Goal: Book appointment/travel/reservation

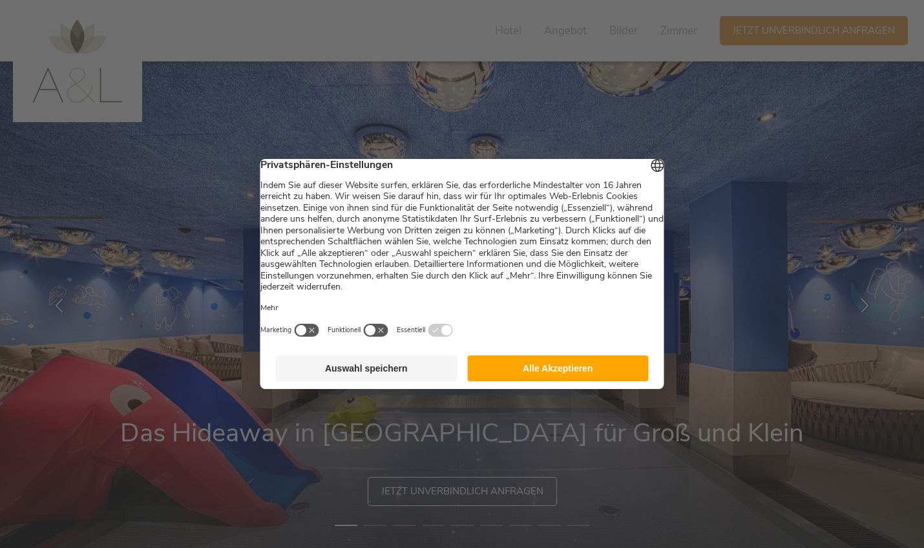
click at [412, 380] on button "Auswahl speichern" at bounding box center [367, 368] width 182 height 26
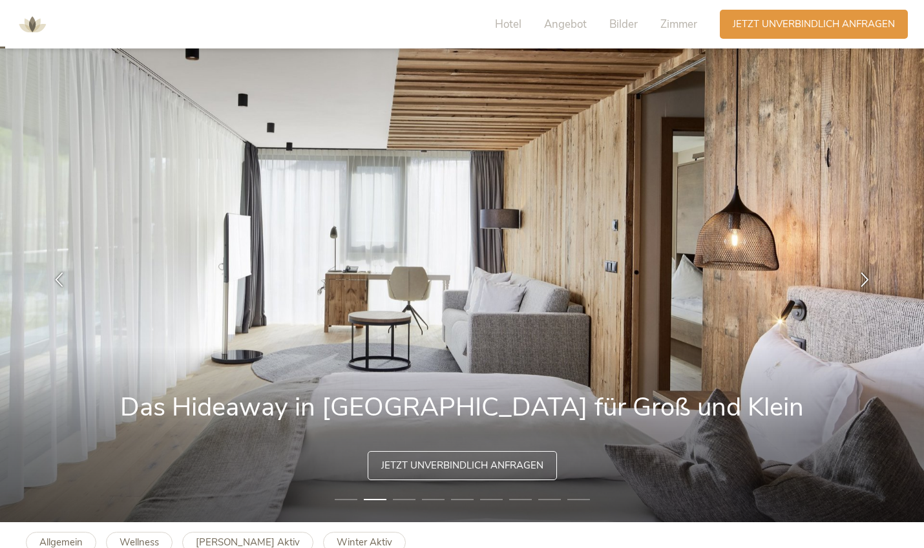
scroll to position [18, 0]
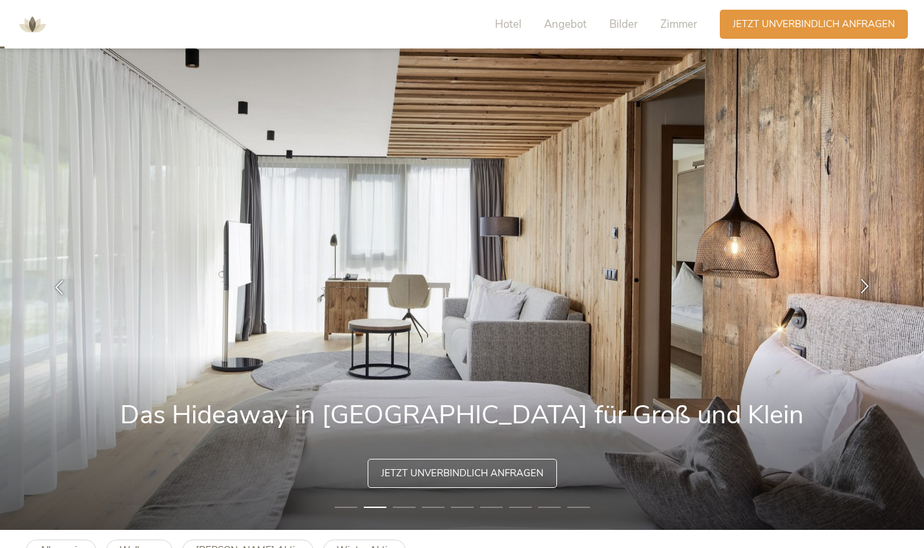
click at [862, 285] on icon at bounding box center [865, 285] width 15 height 15
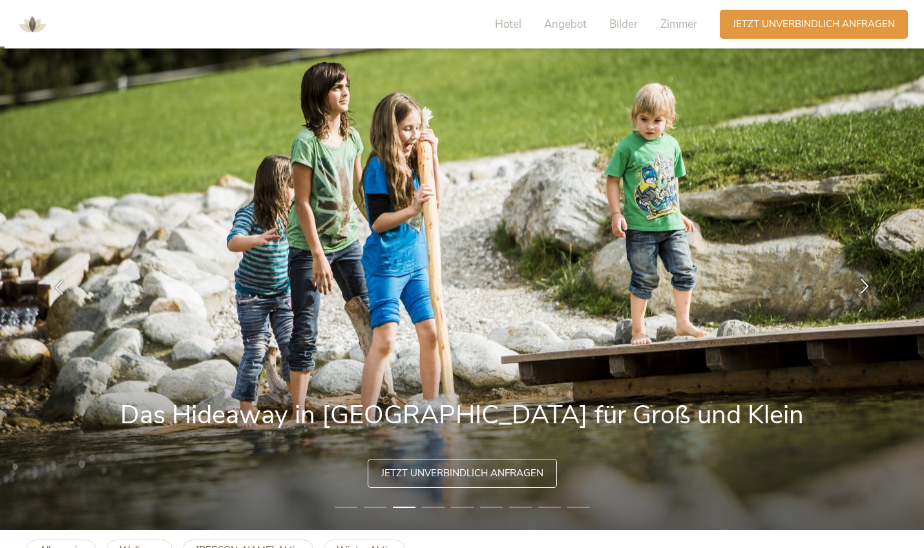
click at [862, 285] on icon at bounding box center [865, 285] width 15 height 15
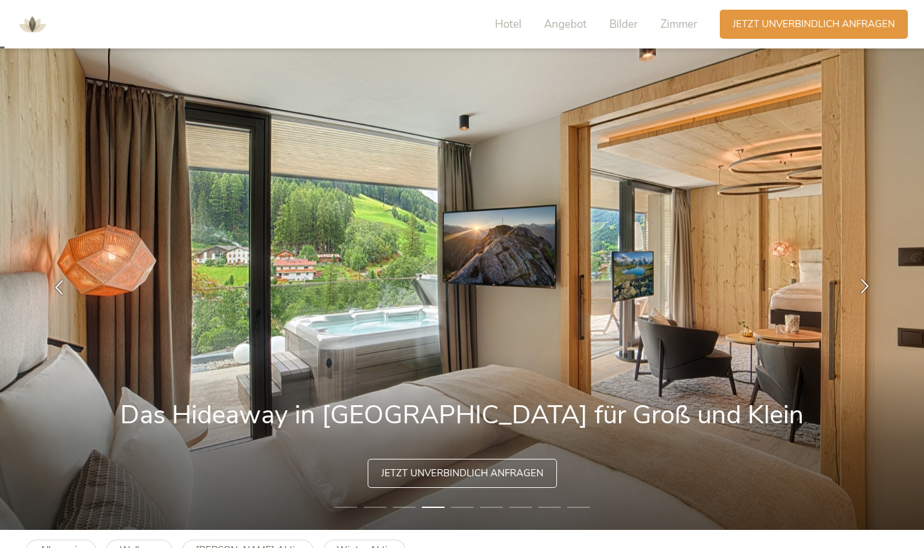
click at [862, 285] on icon at bounding box center [865, 285] width 15 height 15
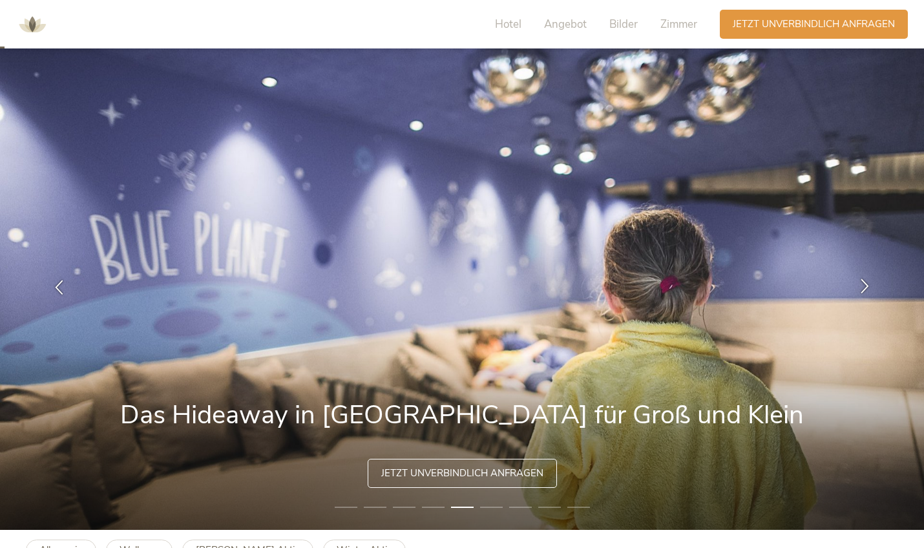
click at [862, 285] on icon at bounding box center [865, 285] width 15 height 15
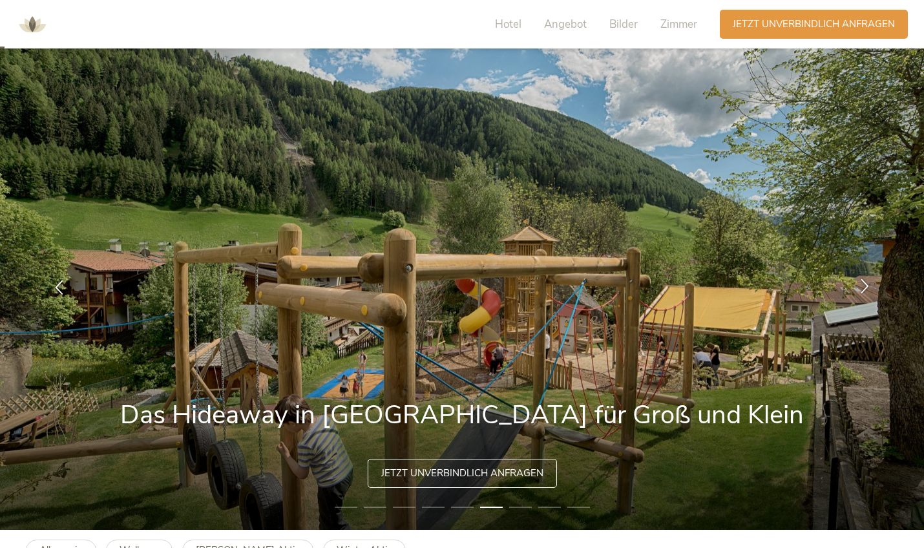
click at [862, 285] on icon at bounding box center [865, 285] width 15 height 15
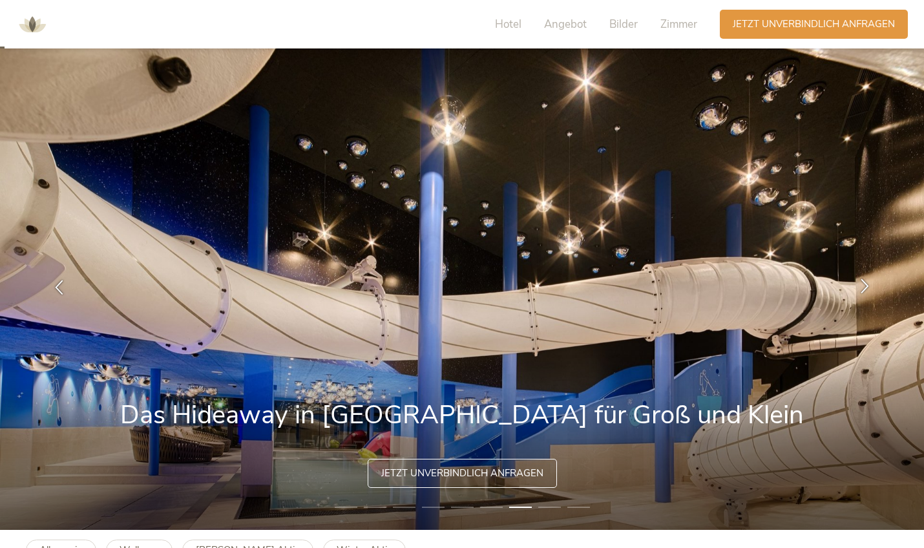
click at [862, 285] on icon at bounding box center [865, 285] width 15 height 15
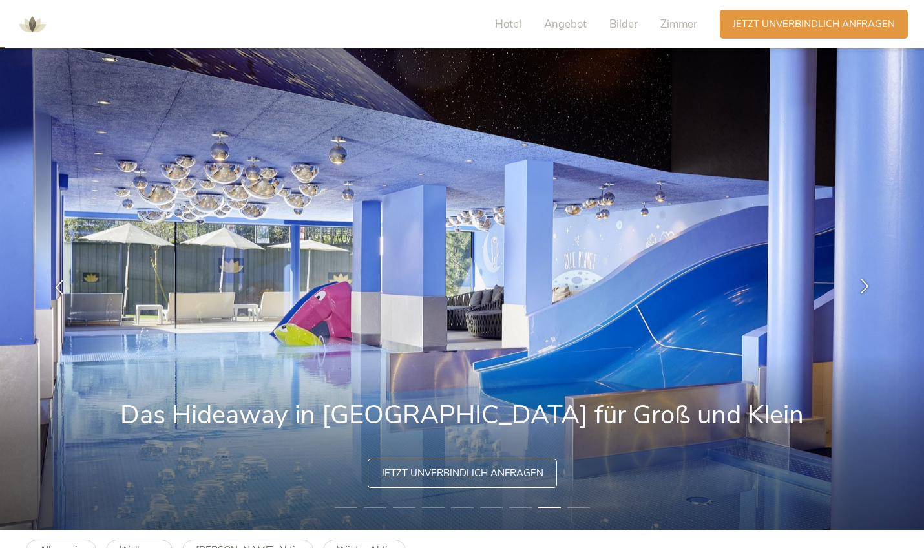
click at [862, 285] on icon at bounding box center [865, 285] width 15 height 15
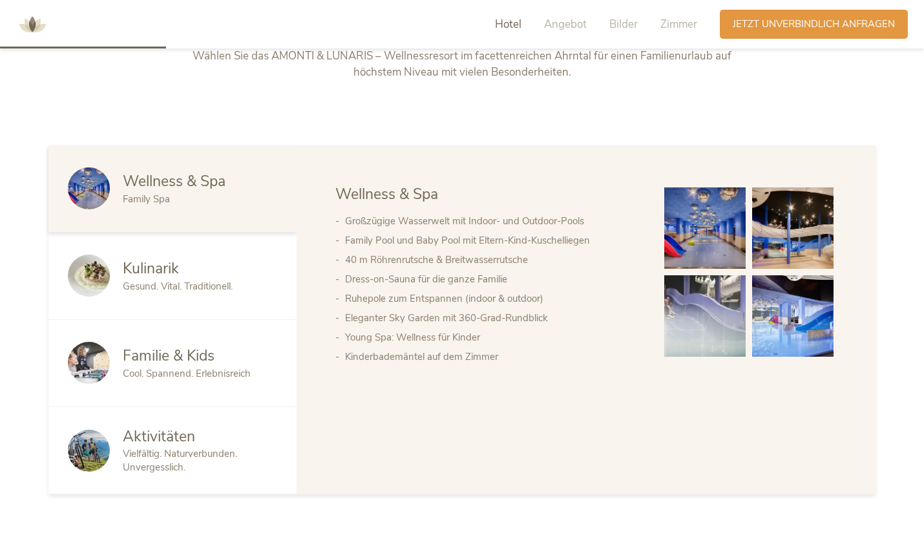
scroll to position [684, 0]
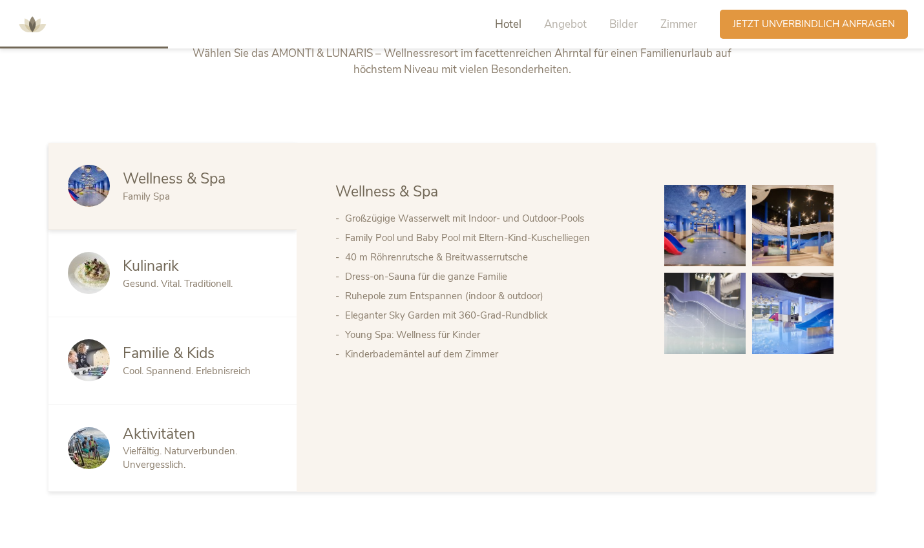
click at [785, 321] on img at bounding box center [792, 313] width 81 height 81
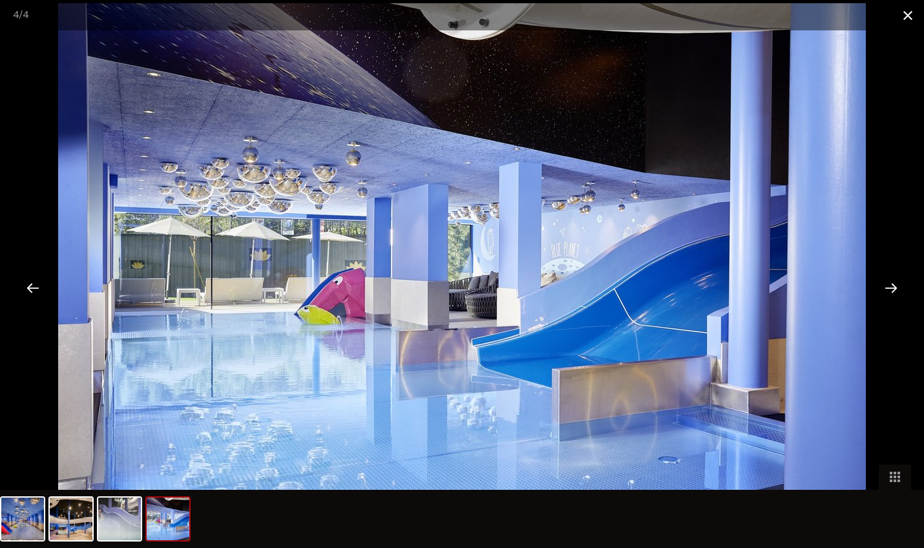
click at [907, 17] on span at bounding box center [908, 15] width 32 height 30
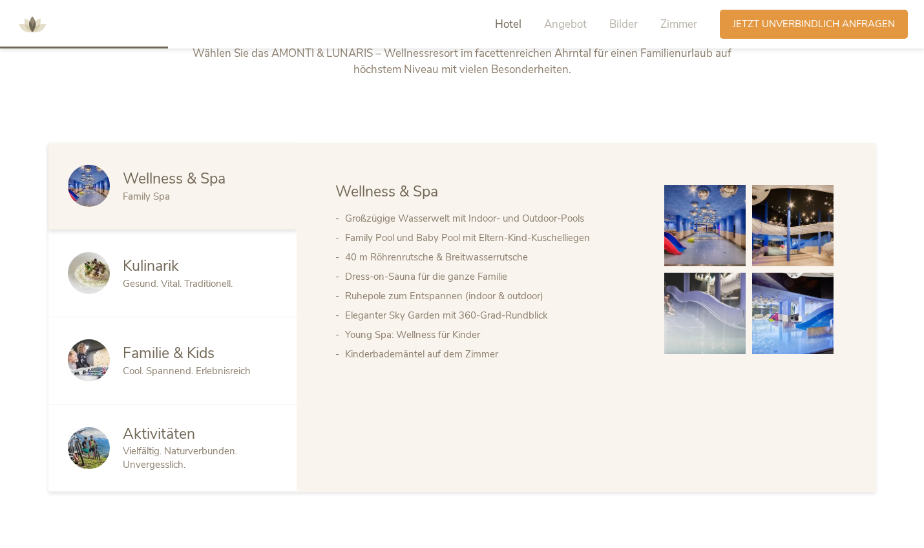
click at [700, 313] on img at bounding box center [704, 313] width 81 height 81
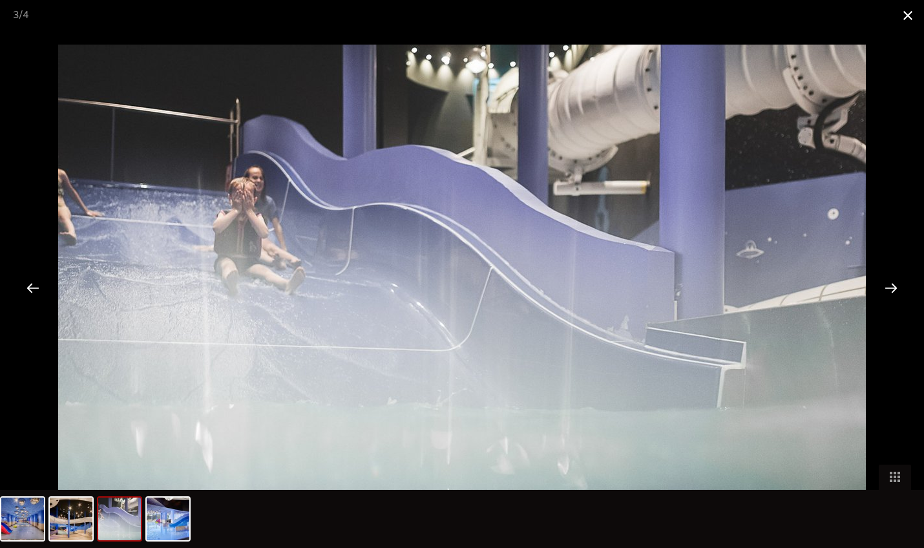
click at [909, 16] on span at bounding box center [908, 15] width 32 height 30
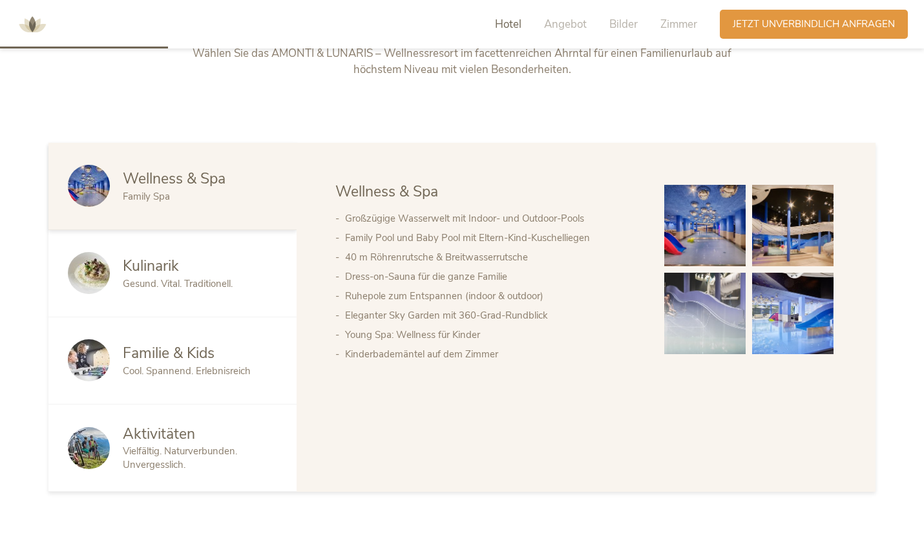
click at [227, 353] on div "Familie & Kids" at bounding box center [200, 353] width 154 height 21
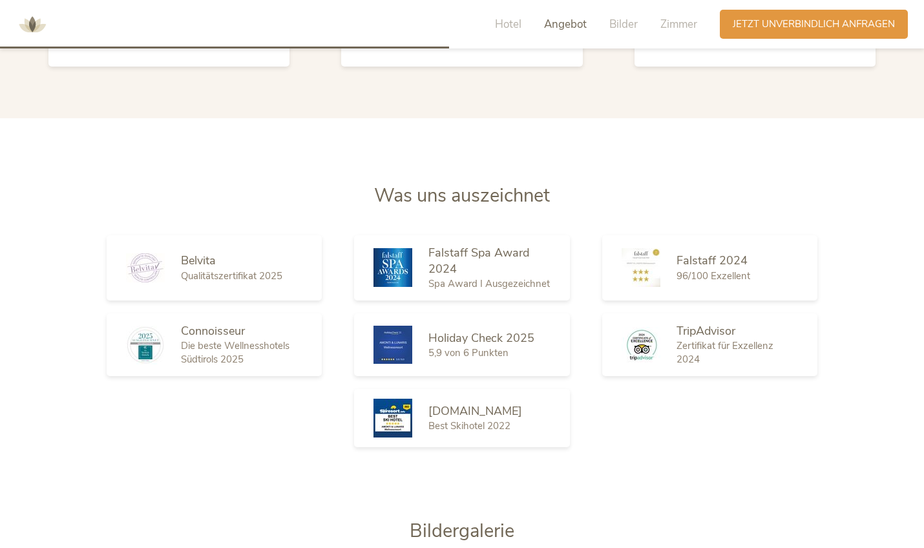
scroll to position [1882, 0]
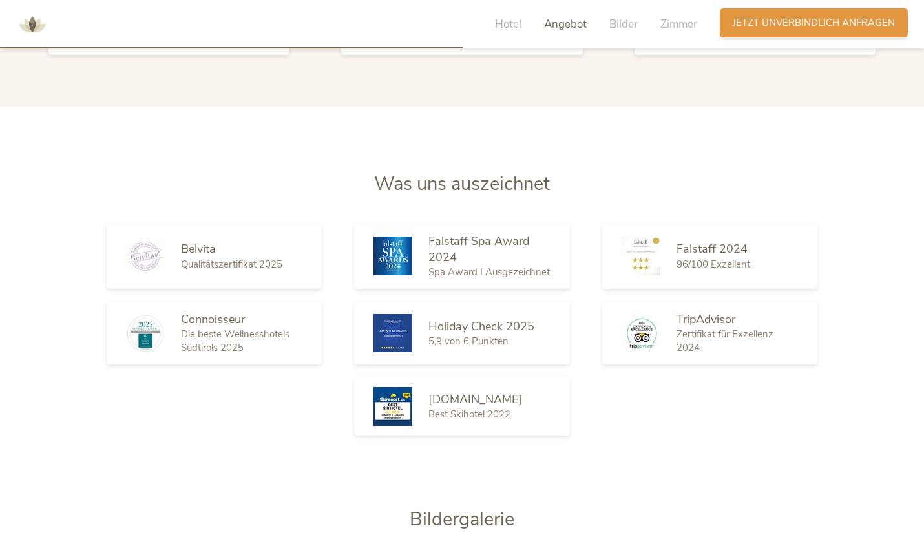
click at [768, 30] on div "Anfragen Jetzt unverbindlich anfragen" at bounding box center [814, 22] width 188 height 29
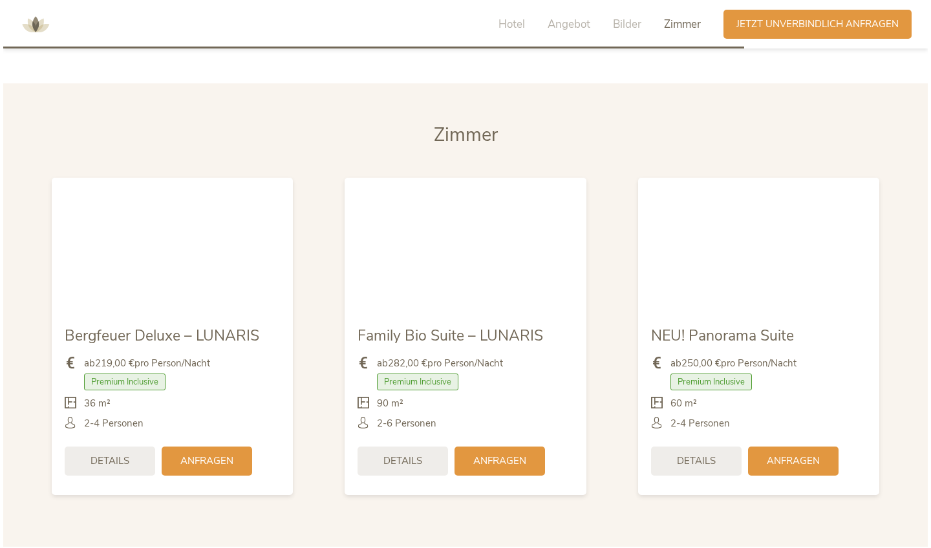
scroll to position [3012, 0]
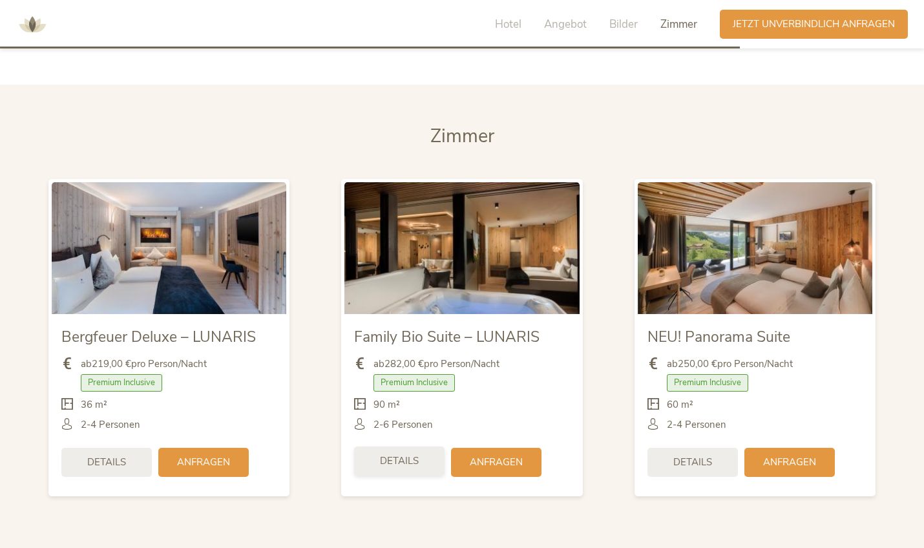
click at [412, 454] on span "Details" at bounding box center [399, 461] width 39 height 14
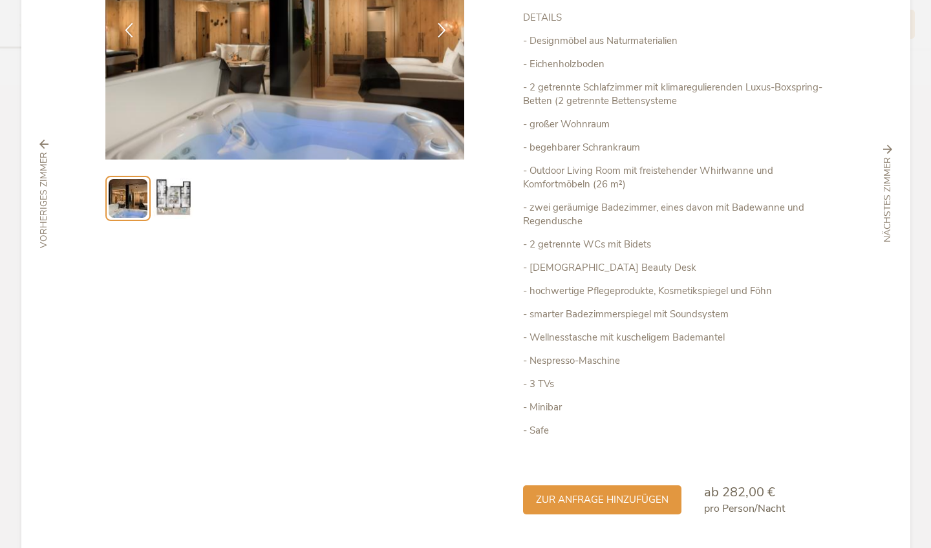
scroll to position [198, 0]
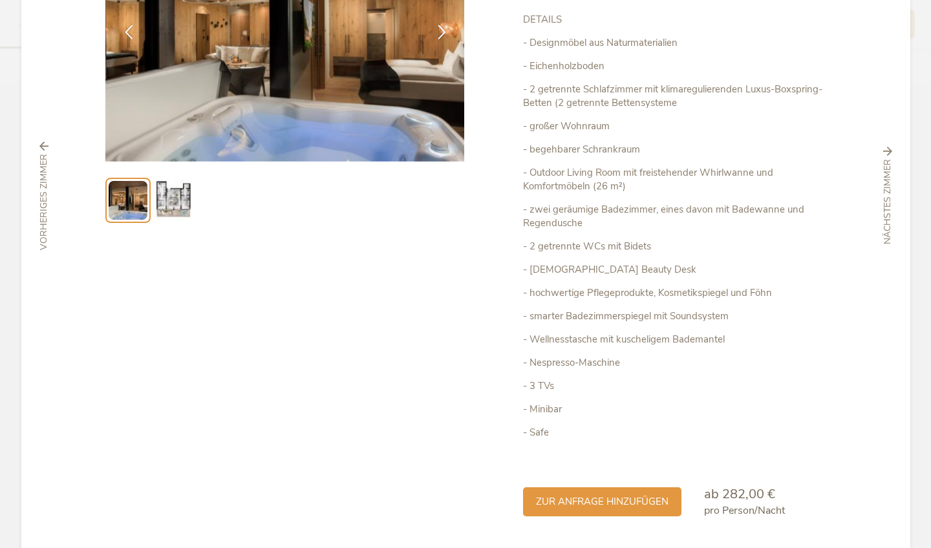
click at [186, 195] on img at bounding box center [173, 200] width 41 height 41
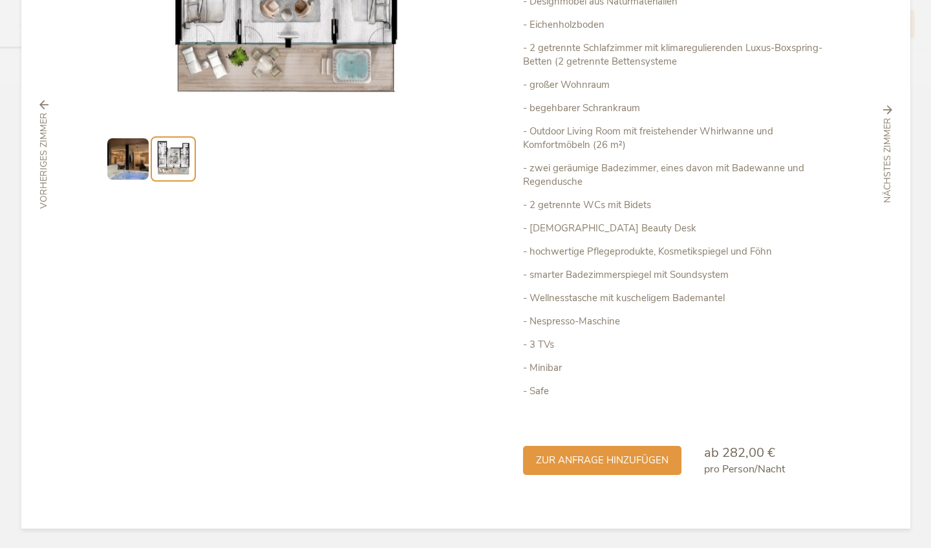
scroll to position [238, 0]
click at [903, 138] on div "Schließen Family Bio Suite – LUNARIS 90 m² Premium Inclusive" at bounding box center [465, 155] width 889 height 748
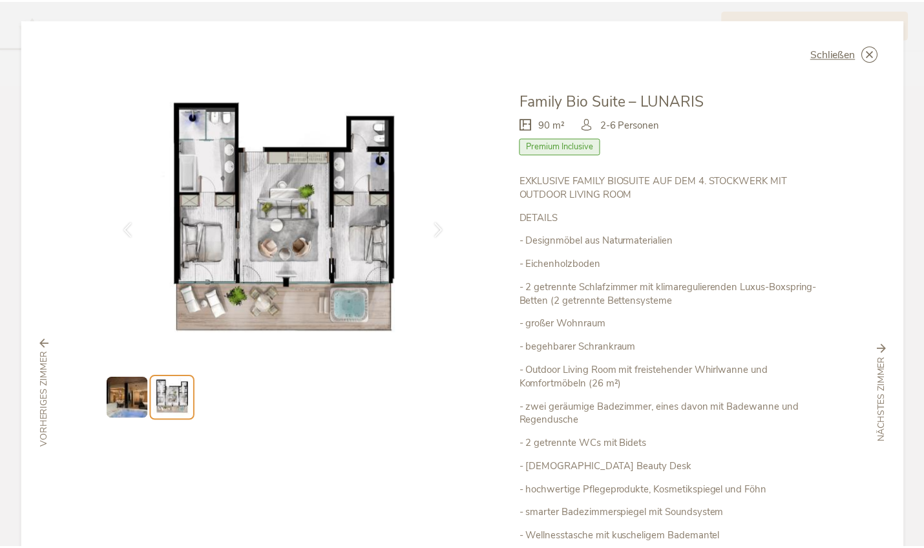
scroll to position [0, 0]
click at [850, 54] on span "Schließen" at bounding box center [838, 53] width 45 height 10
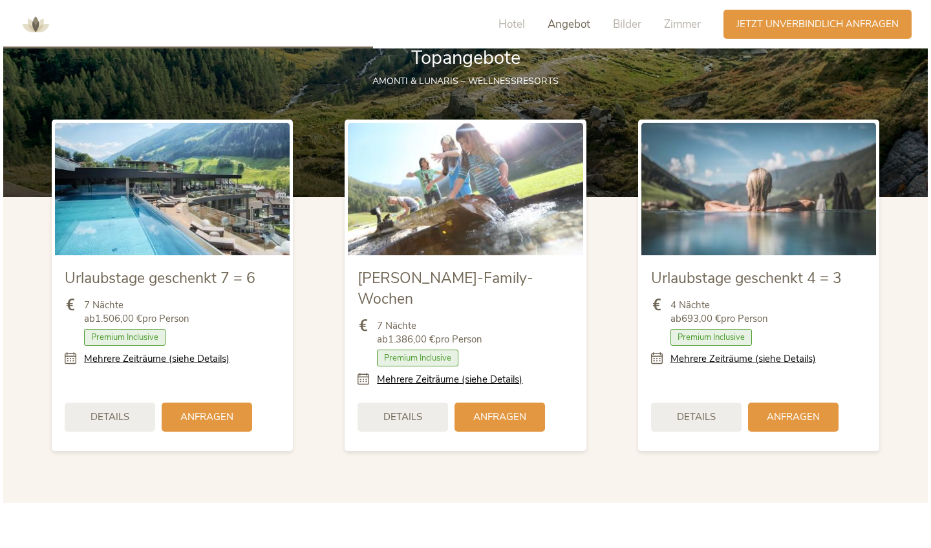
scroll to position [1485, 0]
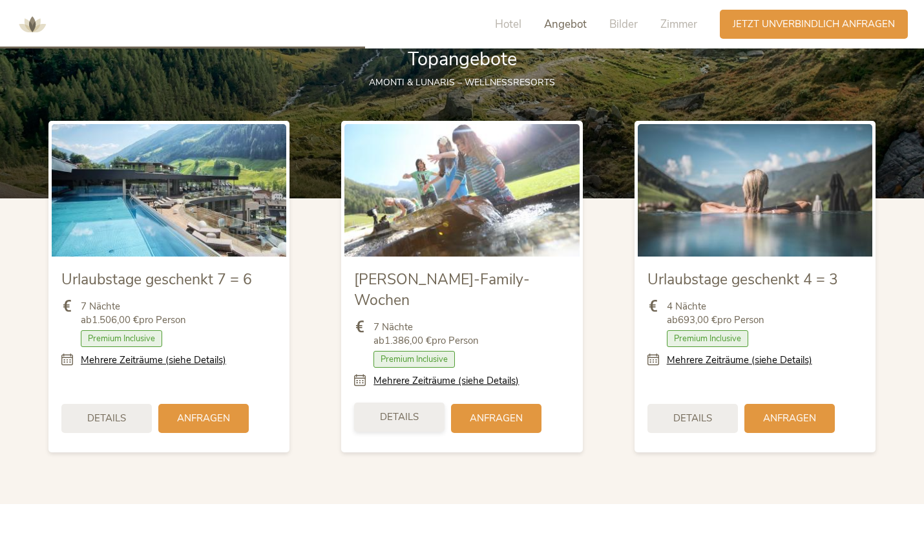
click at [418, 410] on span "Details" at bounding box center [399, 417] width 39 height 14
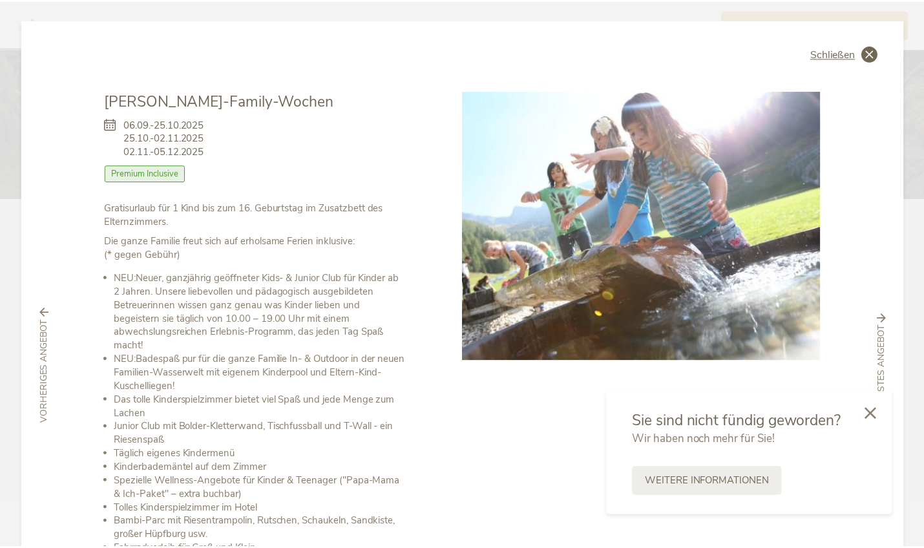
scroll to position [0, 0]
click at [833, 56] on span "Schließen" at bounding box center [838, 53] width 45 height 10
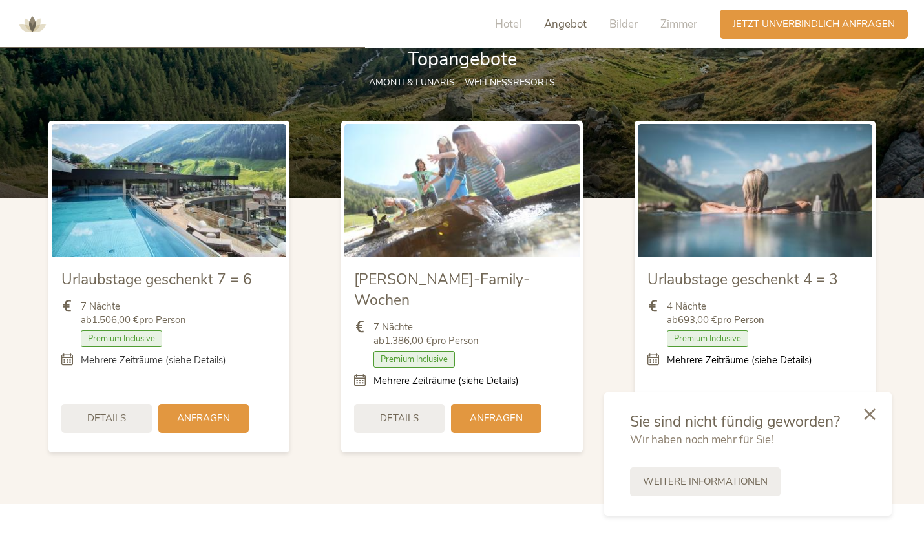
click at [171, 358] on link "Mehrere Zeiträume (siehe Details)" at bounding box center [153, 360] width 145 height 14
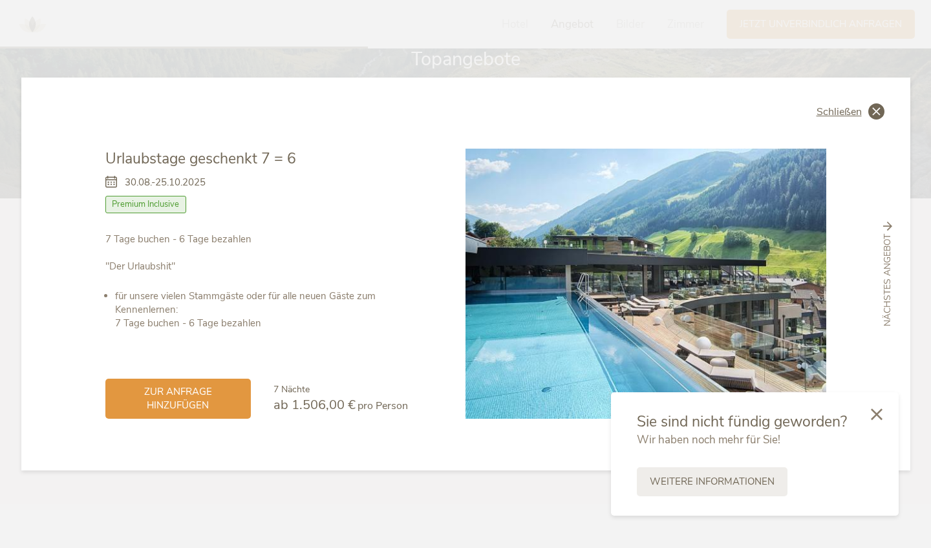
click at [833, 113] on span "Schließen" at bounding box center [838, 112] width 45 height 10
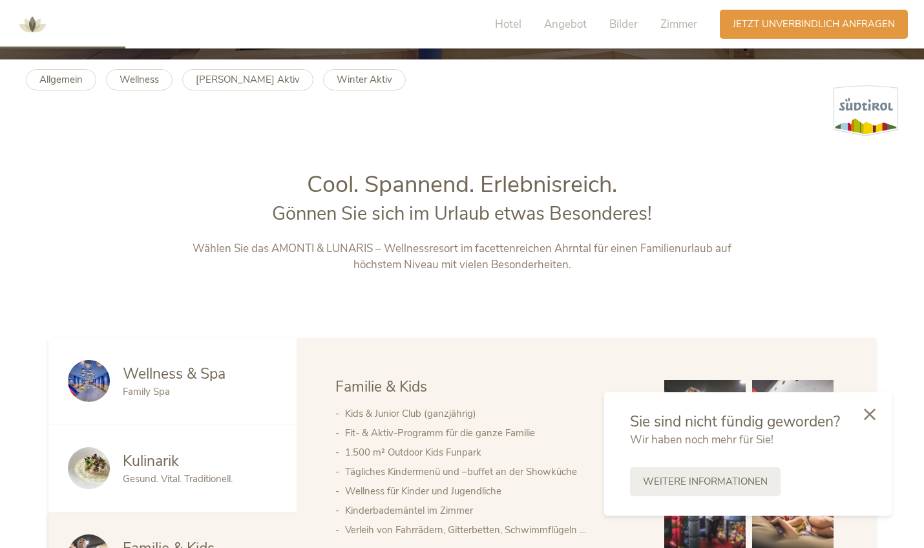
scroll to position [441, 0]
